Goal: Task Accomplishment & Management: Manage account settings

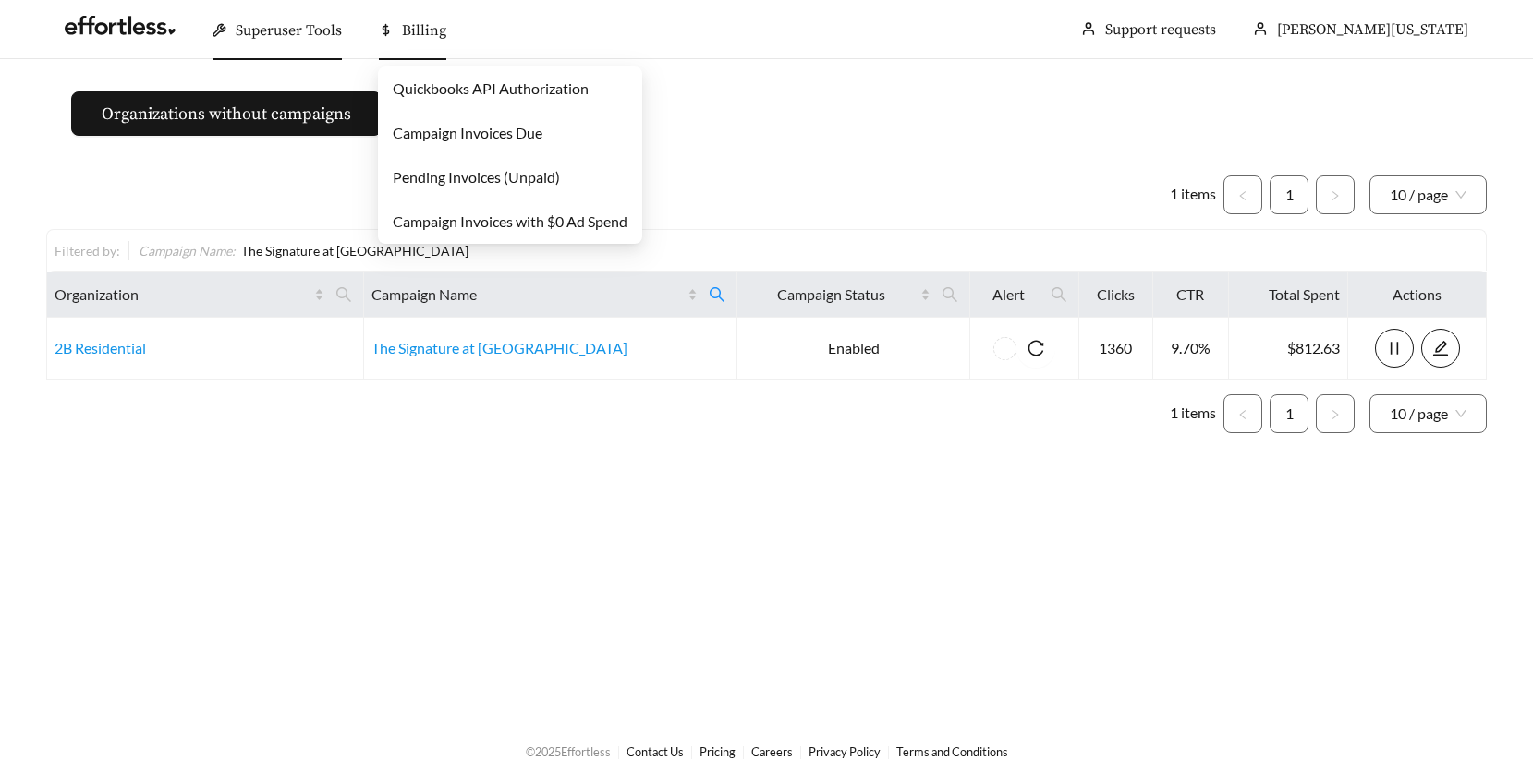
click at [411, 22] on span "Billing" at bounding box center [424, 30] width 44 height 18
click at [421, 179] on link "Pending Invoices (Unpaid)" at bounding box center [477, 177] width 168 height 17
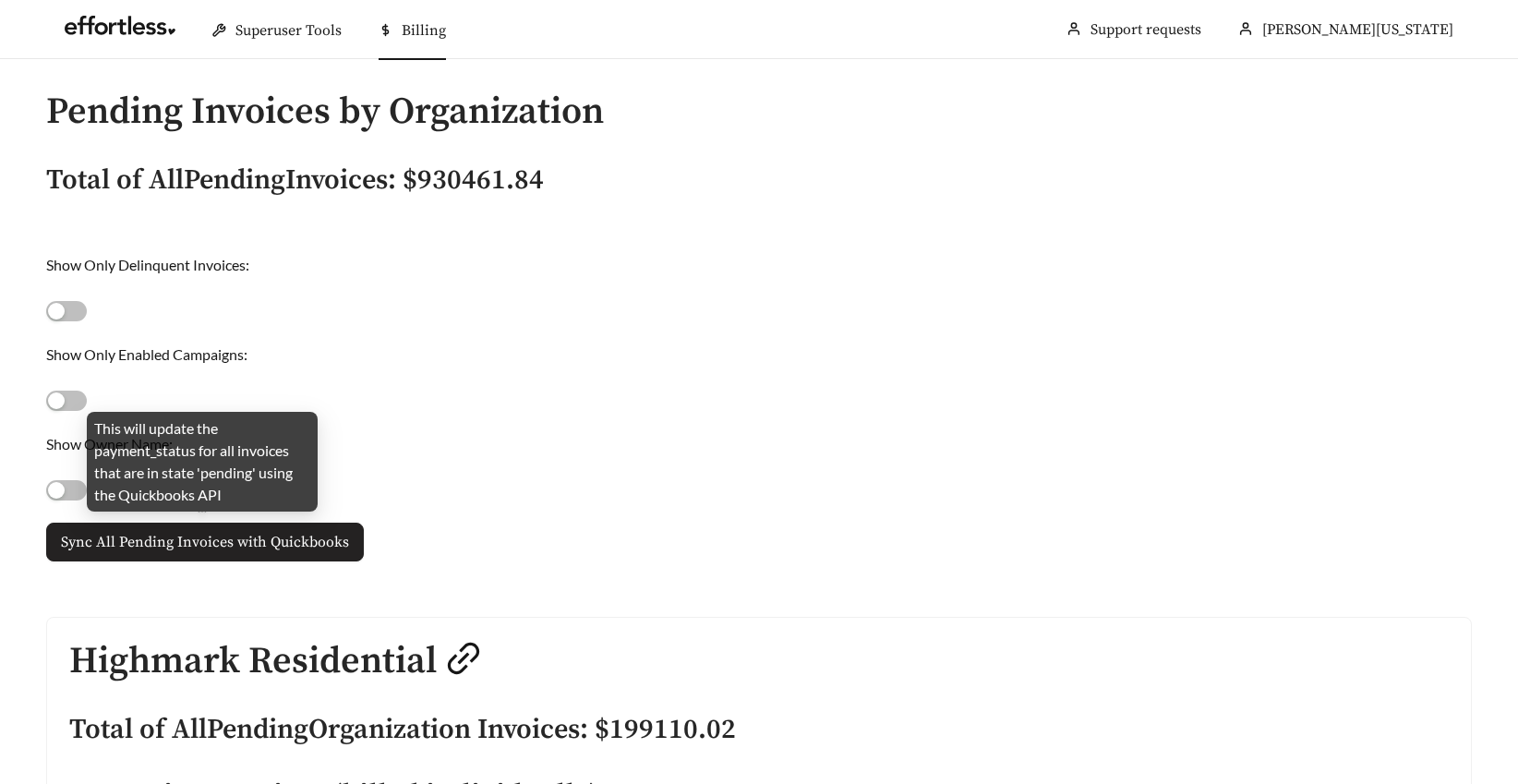
click at [253, 552] on span "Sync All Pending Invoices with Quickbooks" at bounding box center [204, 541] width 288 height 22
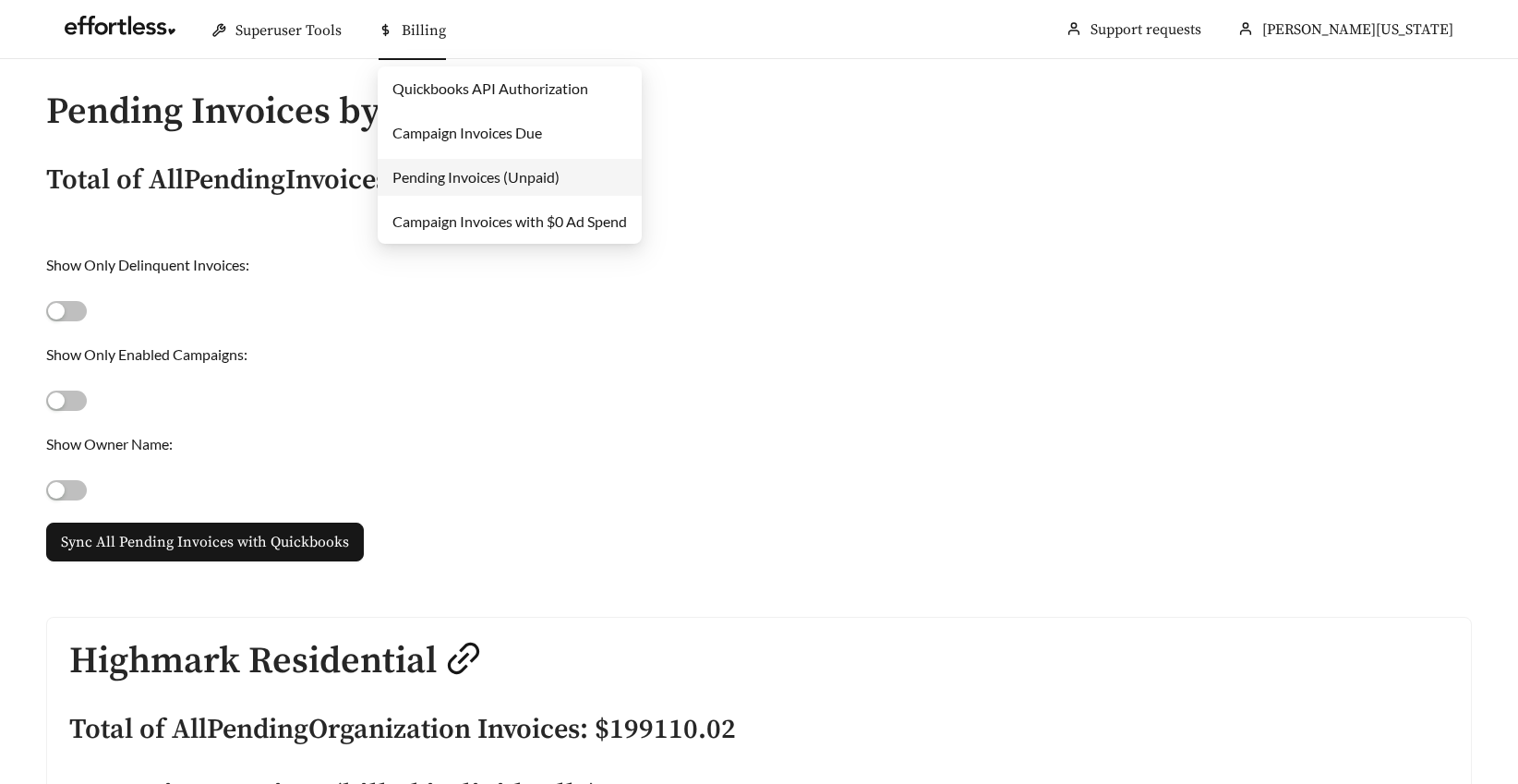
click at [425, 123] on link "Campaign Invoices Due" at bounding box center [467, 132] width 149 height 17
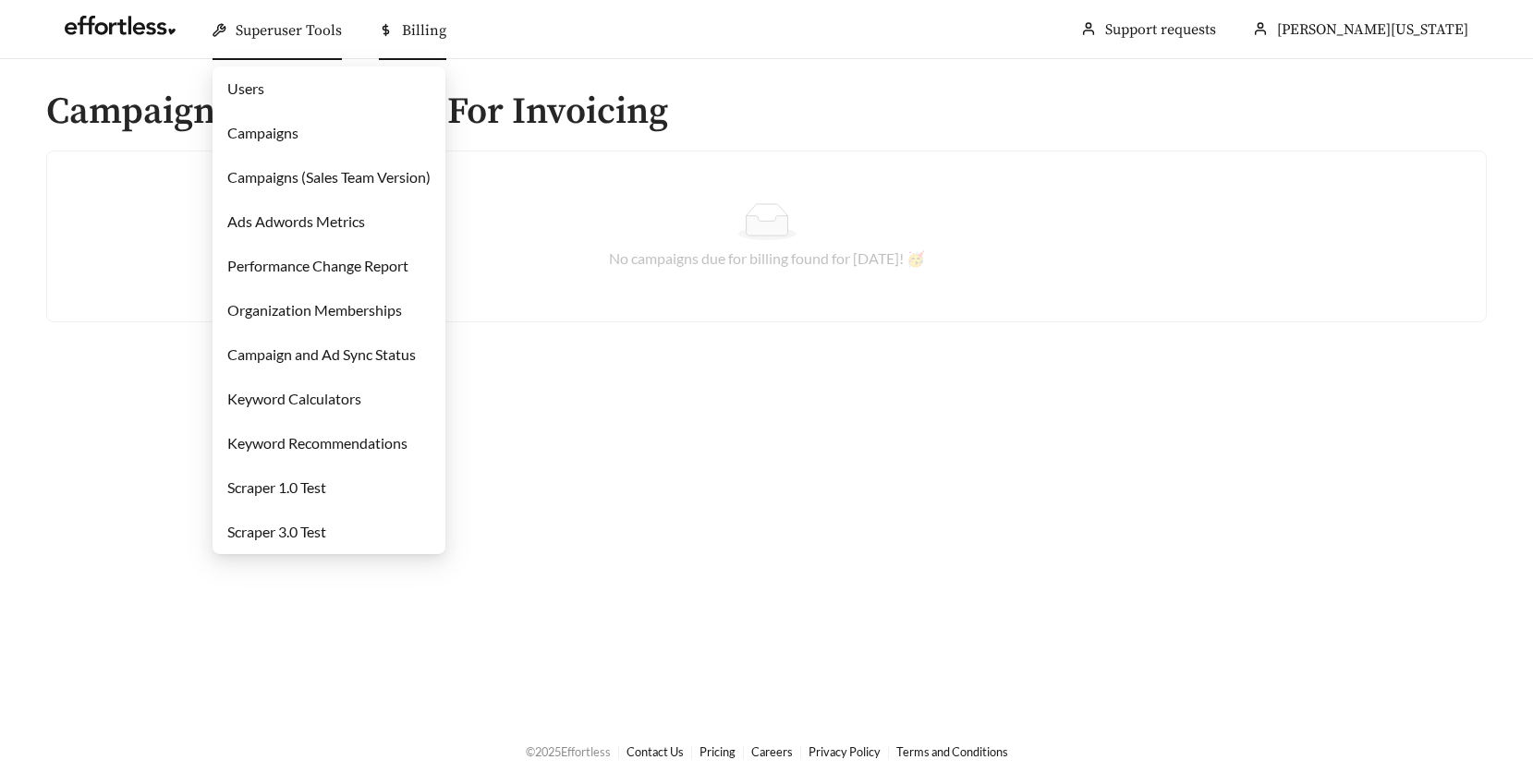
click at [268, 131] on link "Campaigns" at bounding box center [263, 132] width 71 height 17
